Goal: Task Accomplishment & Management: Manage account settings

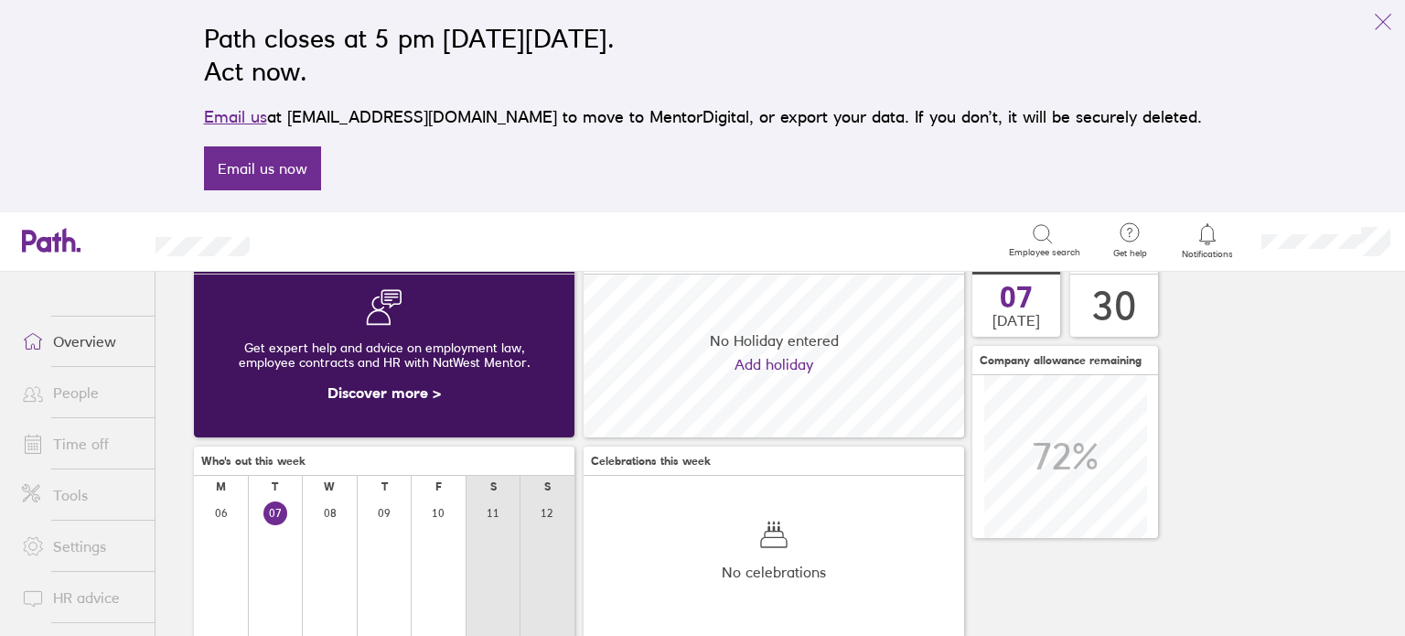
scroll to position [102, 0]
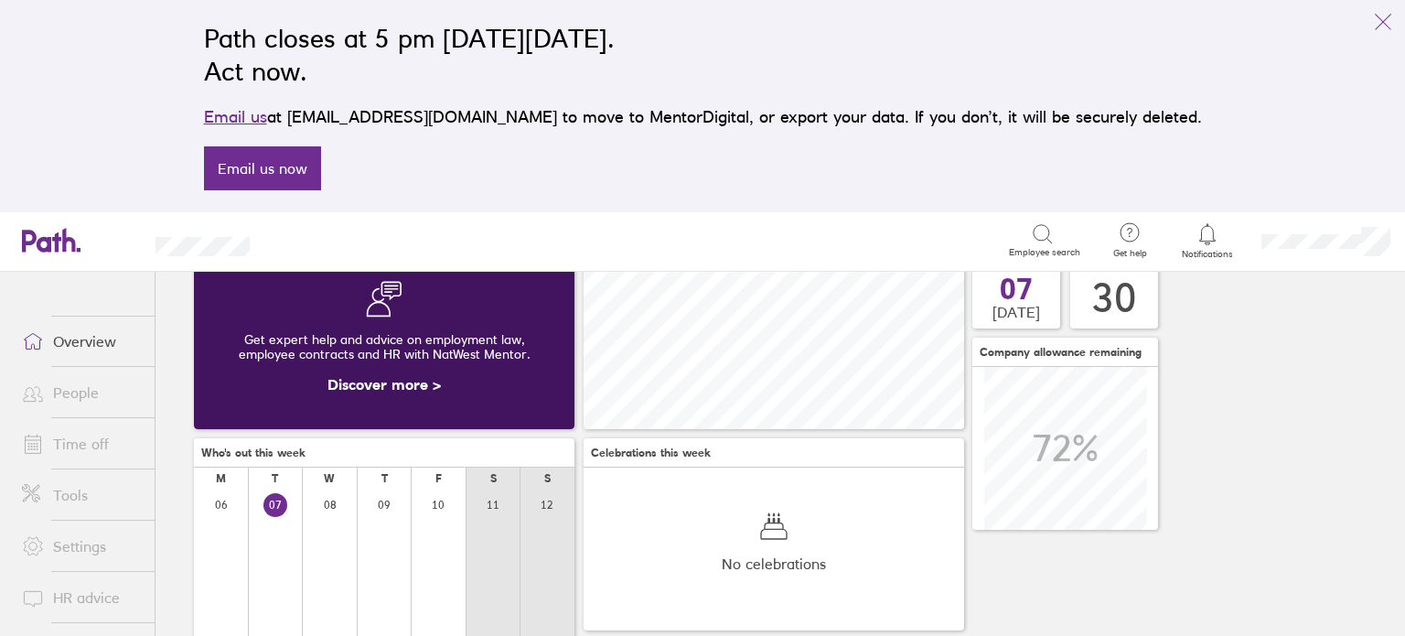
click at [90, 446] on link "Time off" at bounding box center [80, 443] width 147 height 37
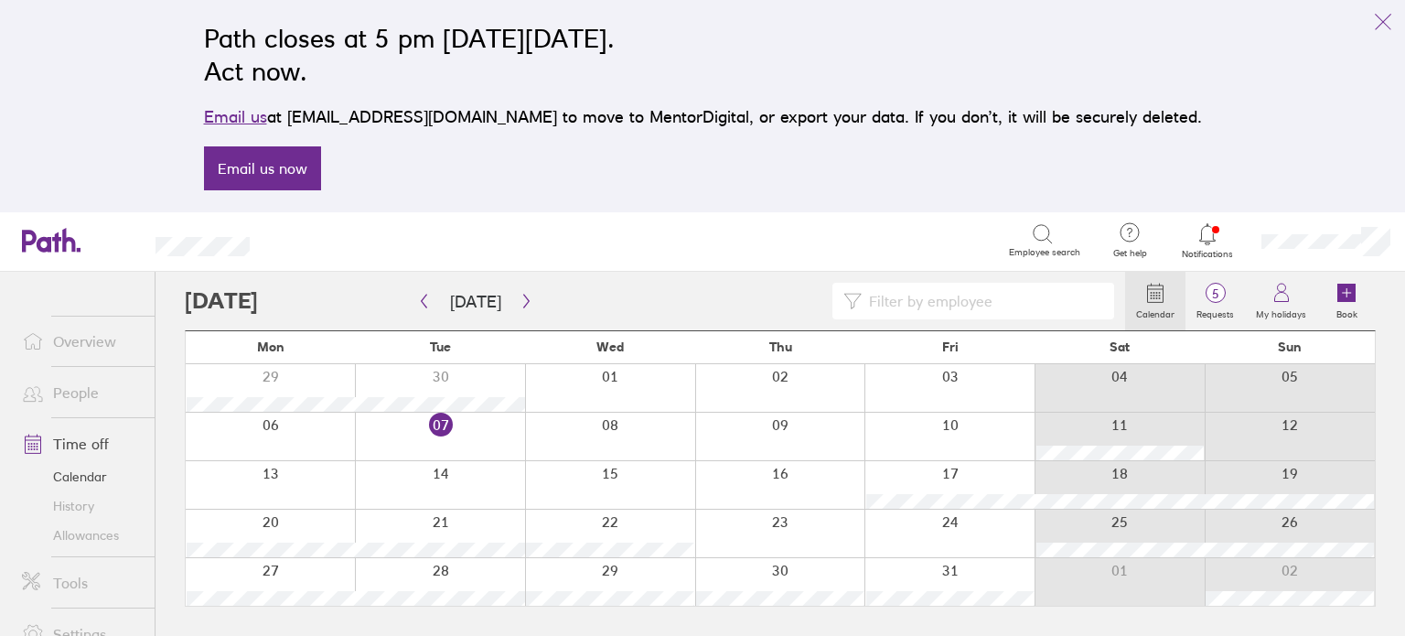
click at [882, 446] on div at bounding box center [949, 436] width 170 height 48
